Goal: Transaction & Acquisition: Purchase product/service

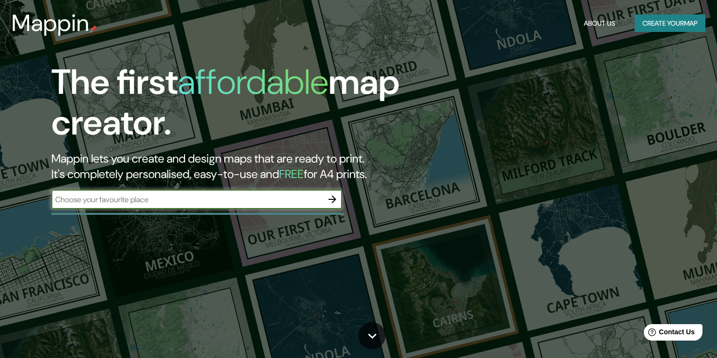
click at [166, 200] on input "text" at bounding box center [186, 199] width 271 height 11
type input "vilcacoto"
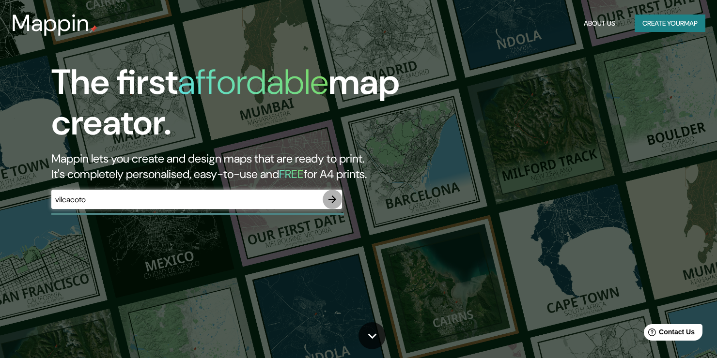
click at [338, 196] on button "button" at bounding box center [331, 199] width 19 height 19
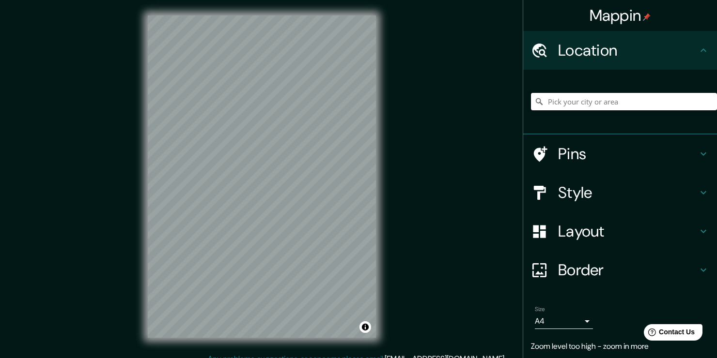
click at [621, 103] on input "Pick your city or area" at bounding box center [624, 101] width 186 height 17
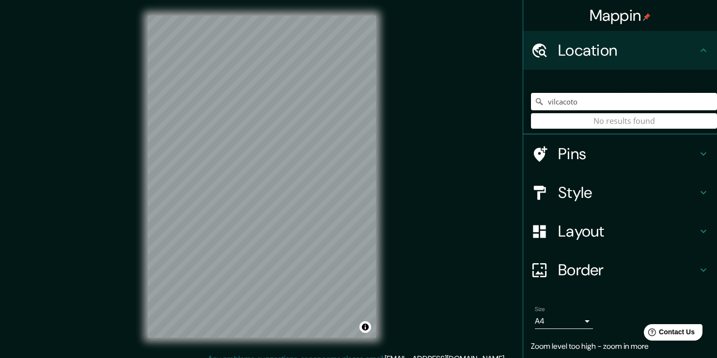
click at [574, 103] on input "vilcacoto" at bounding box center [624, 101] width 186 height 17
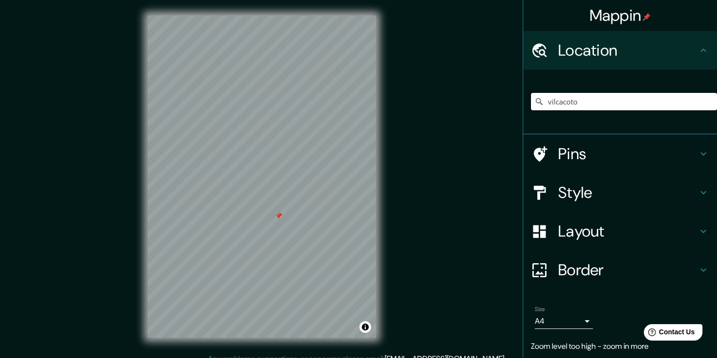
drag, startPoint x: 614, startPoint y: 103, endPoint x: 473, endPoint y: 104, distance: 141.9
click at [473, 104] on div "Mappin Location vilcacoto No results found Pins Style Layout Border Choose a bo…" at bounding box center [358, 184] width 717 height 369
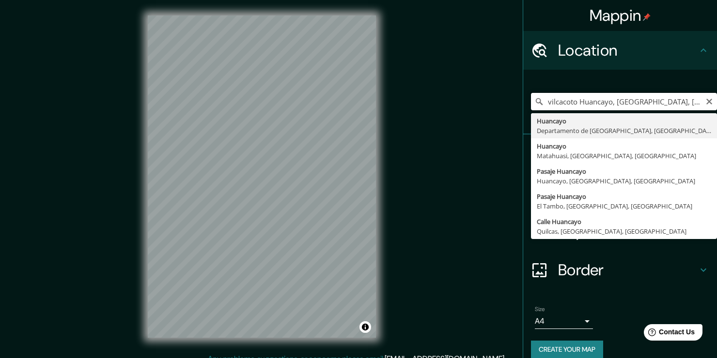
drag, startPoint x: 571, startPoint y: 99, endPoint x: 605, endPoint y: 104, distance: 34.7
click at [605, 104] on input "vilcacoto Huancayo, [GEOGRAPHIC_DATA], [GEOGRAPHIC_DATA]" at bounding box center [624, 101] width 186 height 17
type input "Departamento de [GEOGRAPHIC_DATA], [GEOGRAPHIC_DATA]"
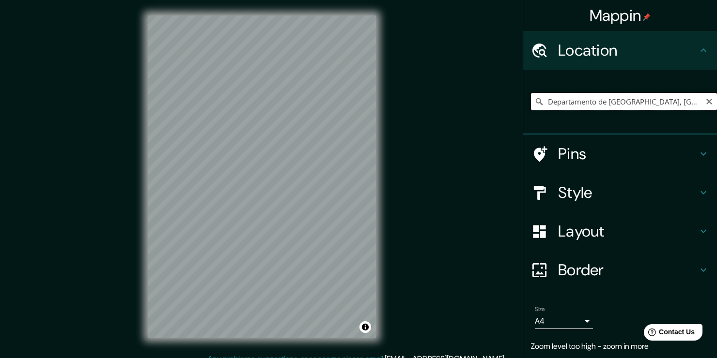
drag, startPoint x: 659, startPoint y: 95, endPoint x: 461, endPoint y: 117, distance: 198.8
click at [461, 117] on div "Mappin Location [GEOGRAPHIC_DATA], [GEOGRAPHIC_DATA] Departamento de [GEOGRAPHI…" at bounding box center [358, 184] width 717 height 369
type input "Añelo, [GEOGRAPHIC_DATA], [GEOGRAPHIC_DATA]"
